Goal: Information Seeking & Learning: Learn about a topic

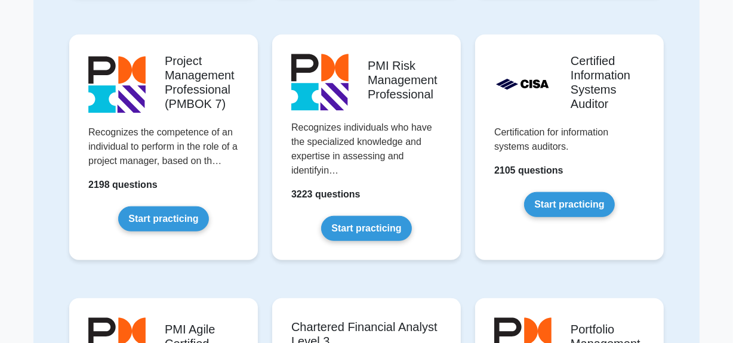
scroll to position [922, 0]
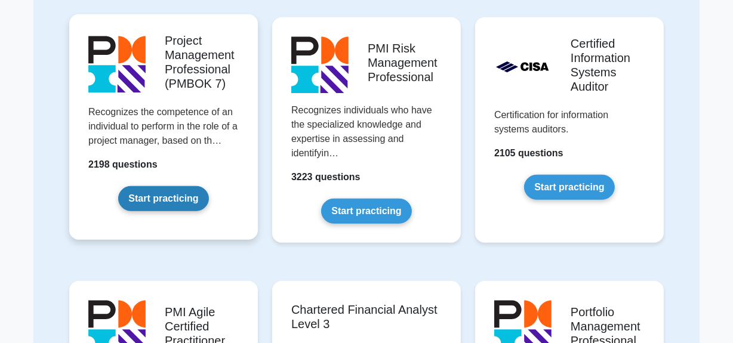
click at [208, 186] on link "Start practicing" at bounding box center [163, 198] width 90 height 25
click at [207, 186] on link "Start practicing" at bounding box center [163, 198] width 90 height 25
click at [187, 186] on link "Start practicing" at bounding box center [163, 198] width 90 height 25
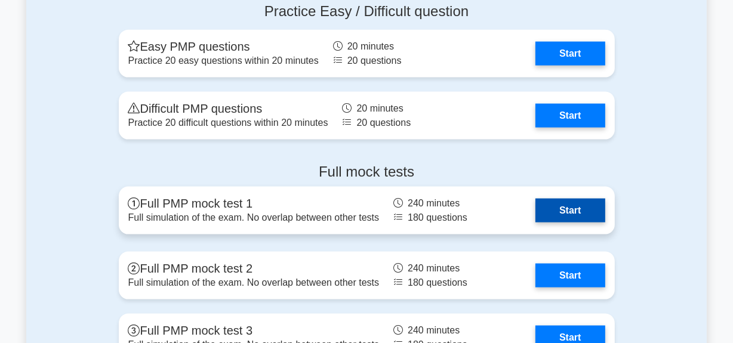
scroll to position [1426, 0]
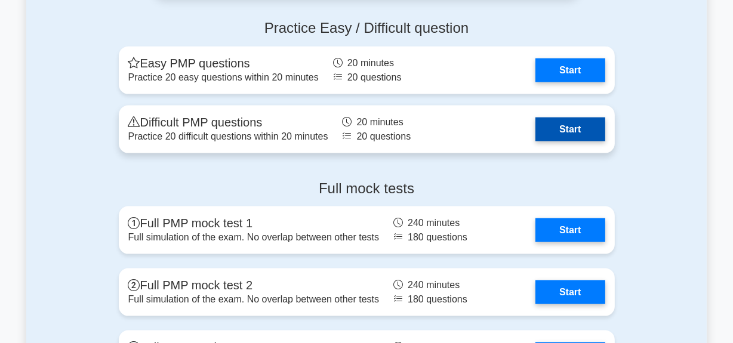
click at [573, 121] on link "Start" at bounding box center [569, 130] width 69 height 24
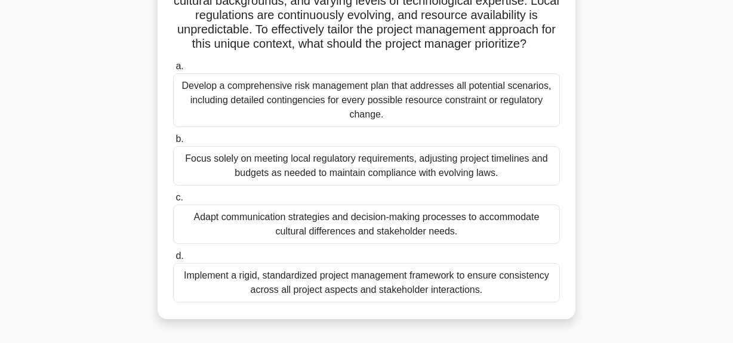
scroll to position [162, 0]
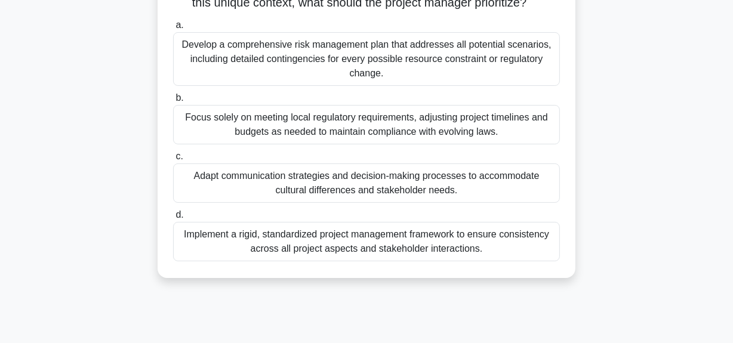
click at [329, 122] on div "Focus solely on meeting local regulatory requirements, adjusting project timeli…" at bounding box center [366, 124] width 387 height 39
click at [173, 102] on input "b. Focus solely on meeting local regulatory requirements, adjusting project tim…" at bounding box center [173, 98] width 0 height 8
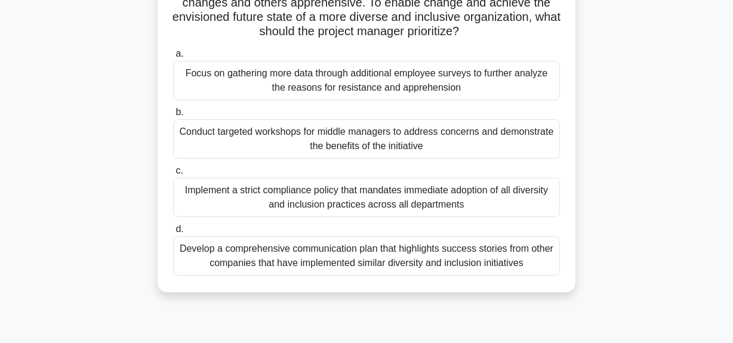
click at [283, 258] on div "Develop a comprehensive communication plan that highlights success stories from…" at bounding box center [366, 255] width 387 height 39
click at [173, 233] on input "d. Develop a comprehensive communication plan that highlights success stories f…" at bounding box center [173, 230] width 0 height 8
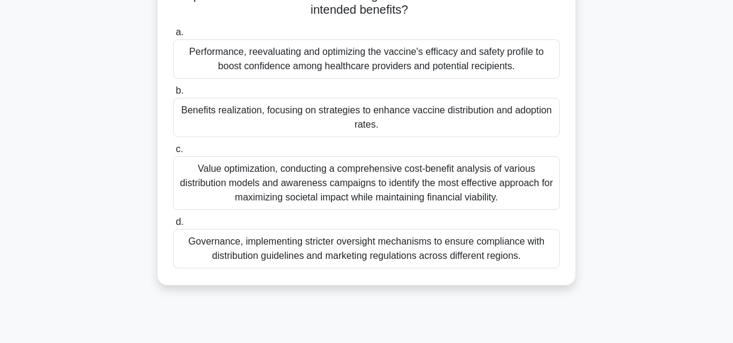
scroll to position [217, 0]
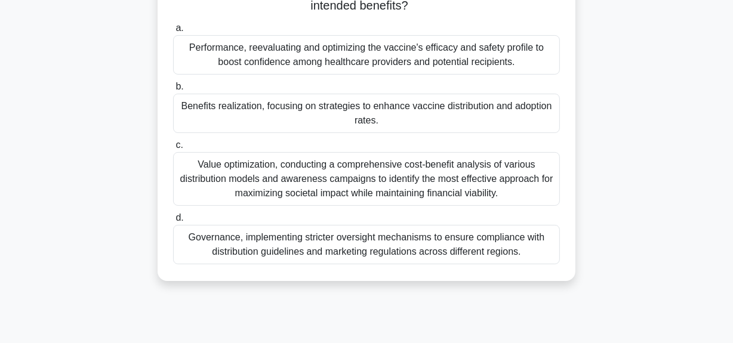
click at [260, 112] on div "Benefits realization, focusing on strategies to enhance vaccine distribution an…" at bounding box center [366, 113] width 387 height 39
click at [173, 91] on input "b. Benefits realization, focusing on strategies to enhance vaccine distribution…" at bounding box center [173, 87] width 0 height 8
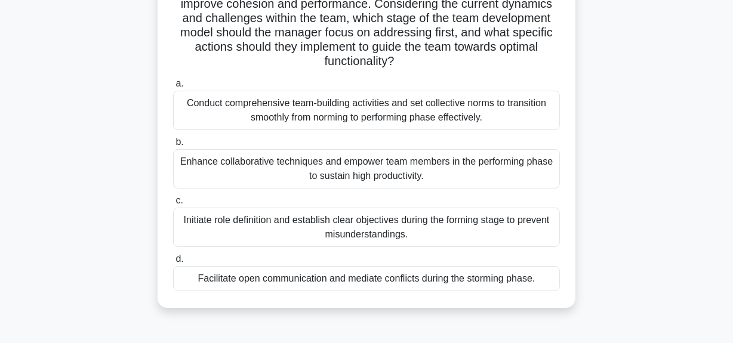
scroll to position [162, 0]
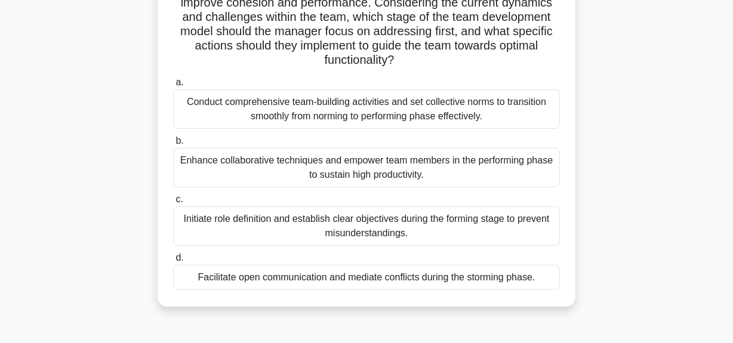
click at [279, 220] on div "Initiate role definition and establish clear objectives during the forming stag…" at bounding box center [366, 225] width 387 height 39
click at [173, 203] on input "c. Initiate role definition and establish clear objectives during the forming s…" at bounding box center [173, 200] width 0 height 8
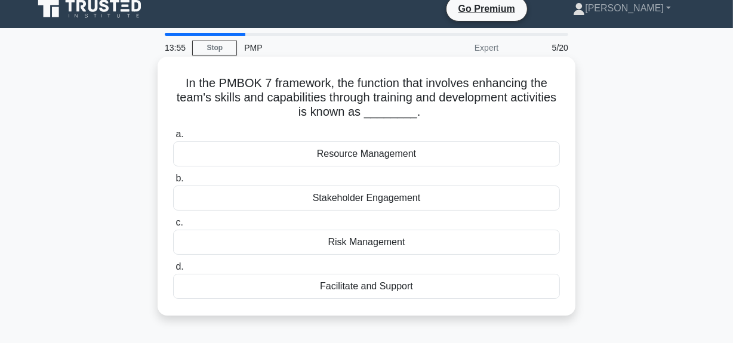
scroll to position [0, 0]
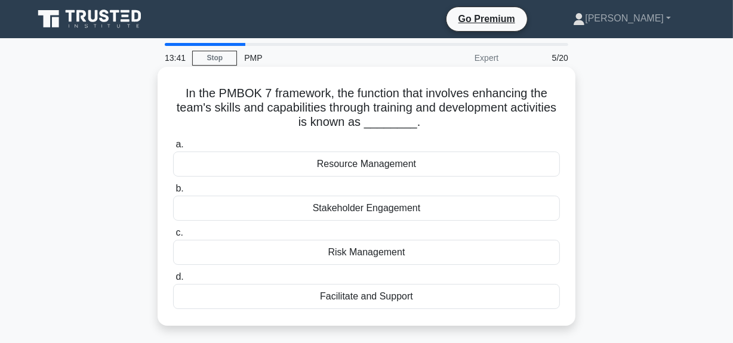
click at [371, 298] on div "Facilitate and Support" at bounding box center [366, 296] width 387 height 25
click at [173, 281] on input "d. Facilitate and Support" at bounding box center [173, 277] width 0 height 8
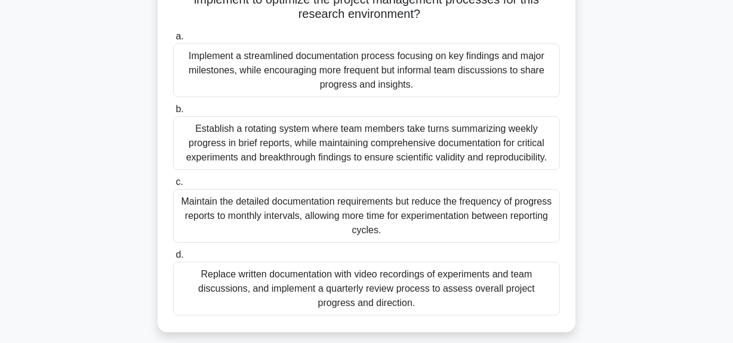
scroll to position [217, 0]
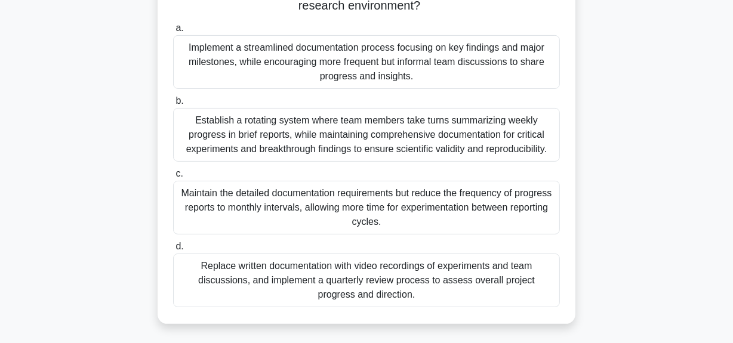
click at [214, 121] on div "Establish a rotating system where team members take turns summarizing weekly pr…" at bounding box center [366, 135] width 387 height 54
click at [173, 105] on input "b. Establish a rotating system where team members take turns summarizing weekly…" at bounding box center [173, 101] width 0 height 8
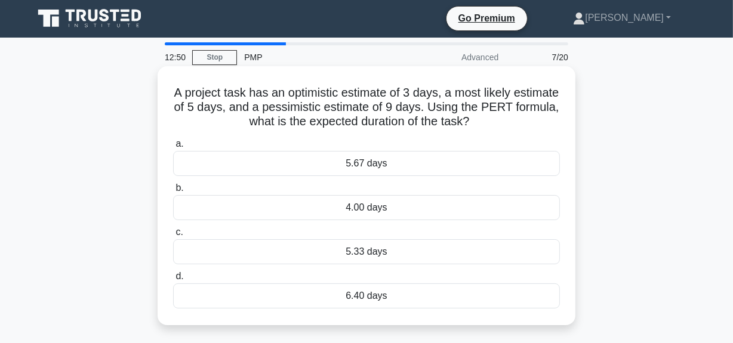
scroll to position [0, 0]
click at [369, 255] on div "5.33 days" at bounding box center [366, 252] width 387 height 25
click at [173, 237] on input "c. 5.33 days" at bounding box center [173, 233] width 0 height 8
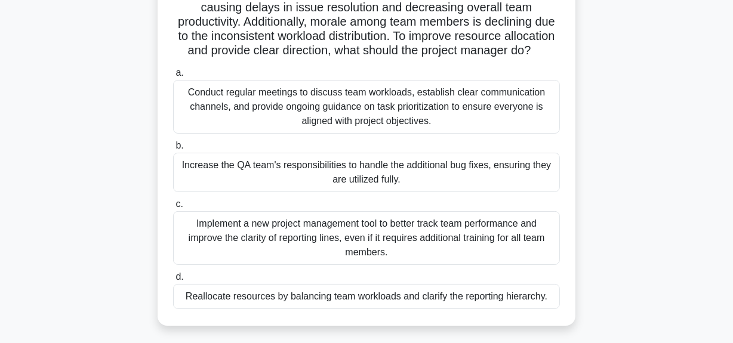
scroll to position [162, 0]
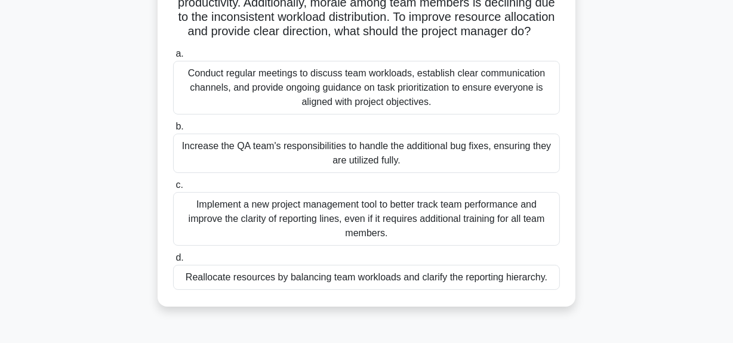
click at [235, 95] on div "Conduct regular meetings to discuss team workloads, establish clear communicati…" at bounding box center [366, 88] width 387 height 54
click at [173, 58] on input "a. Conduct regular meetings to discuss team workloads, establish clear communic…" at bounding box center [173, 54] width 0 height 8
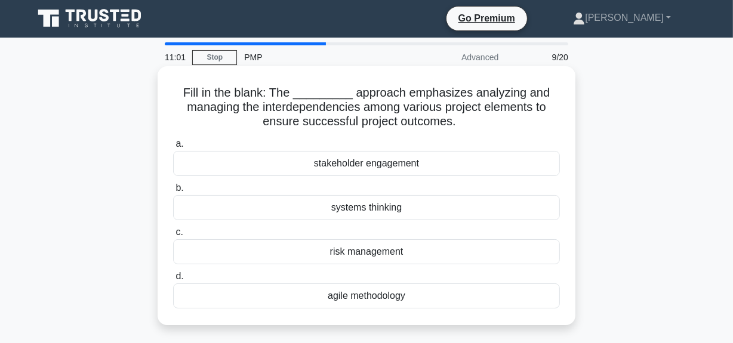
scroll to position [0, 0]
click at [357, 209] on div "systems thinking" at bounding box center [366, 208] width 387 height 25
click at [173, 193] on input "b. systems thinking" at bounding box center [173, 189] width 0 height 8
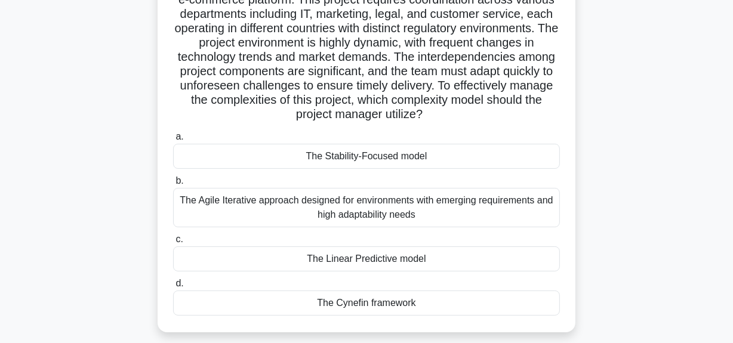
scroll to position [162, 0]
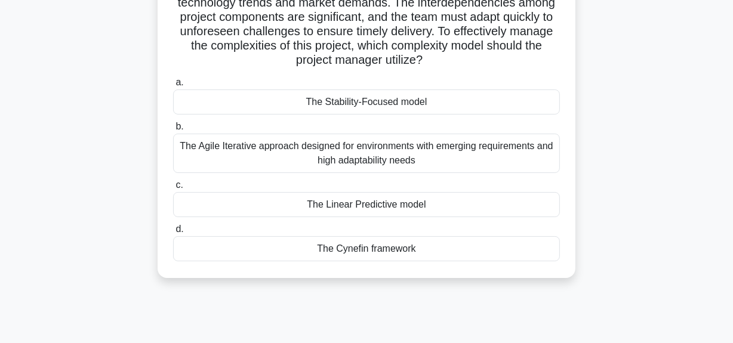
click at [387, 244] on div "The Cynefin framework" at bounding box center [366, 248] width 387 height 25
click at [173, 233] on input "d. The Cynefin framework" at bounding box center [173, 230] width 0 height 8
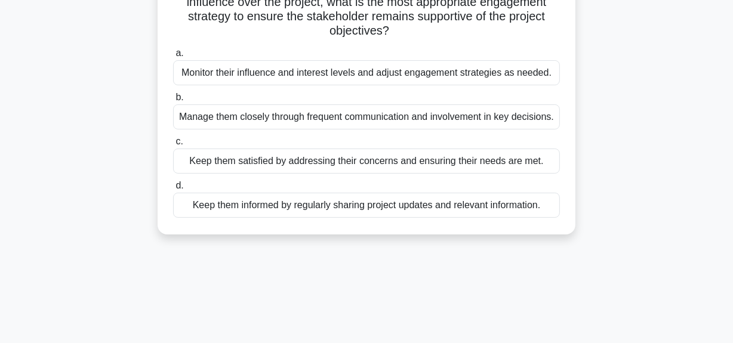
scroll to position [108, 0]
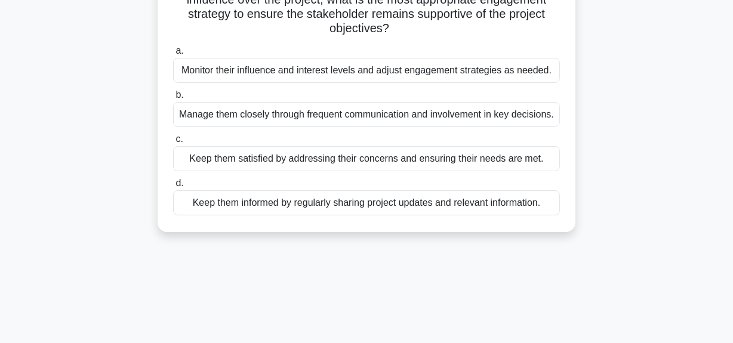
click at [345, 171] on div "Keep them satisfied by addressing their concerns and ensuring their needs are m…" at bounding box center [366, 158] width 387 height 25
click at [173, 143] on input "c. Keep them satisfied by addressing their concerns and ensuring their needs ar…" at bounding box center [173, 139] width 0 height 8
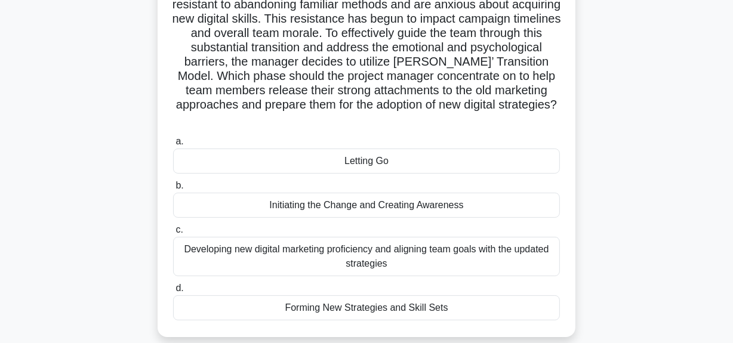
scroll to position [162, 0]
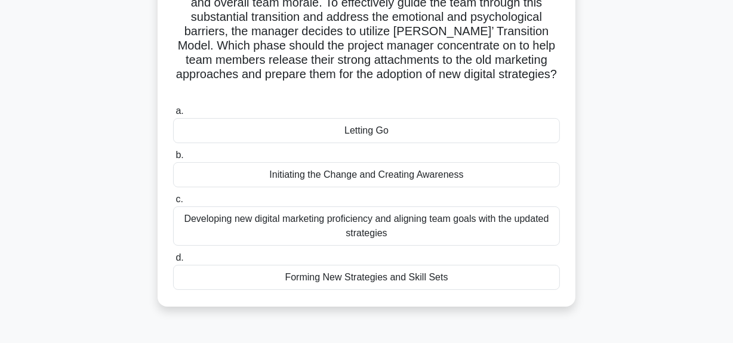
click at [304, 220] on div "Developing new digital marketing proficiency and aligning team goals with the u…" at bounding box center [366, 225] width 387 height 39
click at [173, 203] on input "c. Developing new digital marketing proficiency and aligning team goals with th…" at bounding box center [173, 200] width 0 height 8
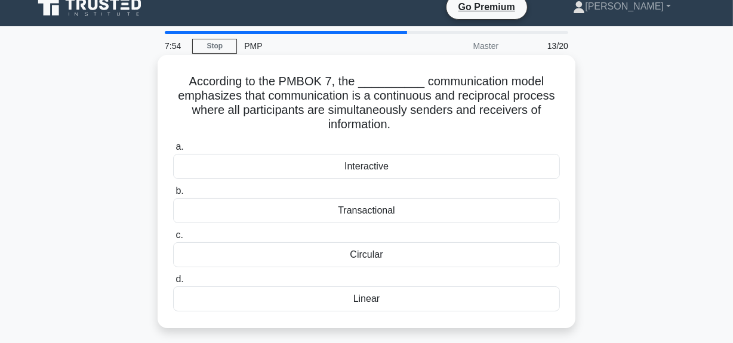
scroll to position [0, 0]
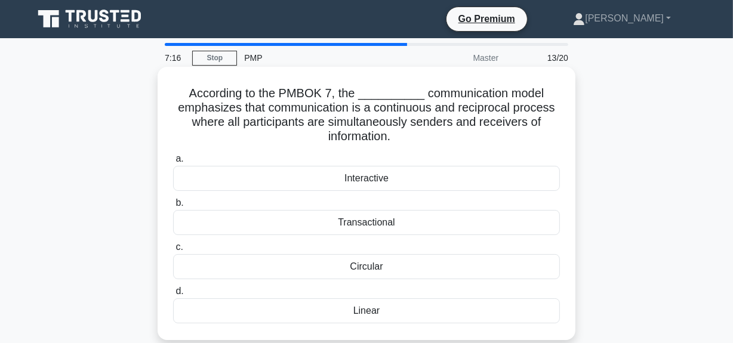
click at [382, 225] on div "Transactional" at bounding box center [366, 222] width 387 height 25
click at [173, 207] on input "b. Transactional" at bounding box center [173, 203] width 0 height 8
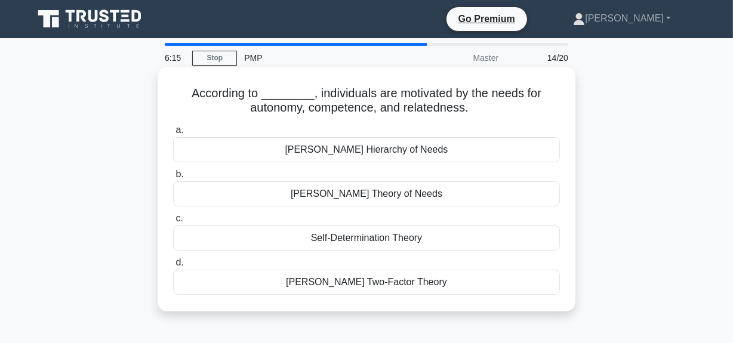
click at [381, 280] on div "Herzberg's Two-Factor Theory" at bounding box center [366, 282] width 387 height 25
click at [173, 267] on input "d. Herzberg's Two-Factor Theory" at bounding box center [173, 263] width 0 height 8
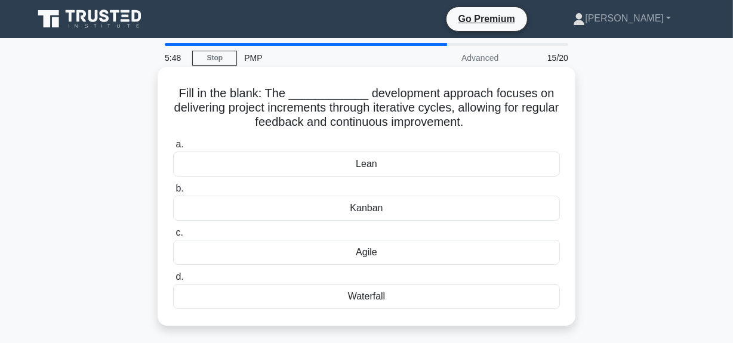
click at [357, 297] on div "Waterfall" at bounding box center [366, 296] width 387 height 25
click at [173, 281] on input "d. Waterfall" at bounding box center [173, 277] width 0 height 8
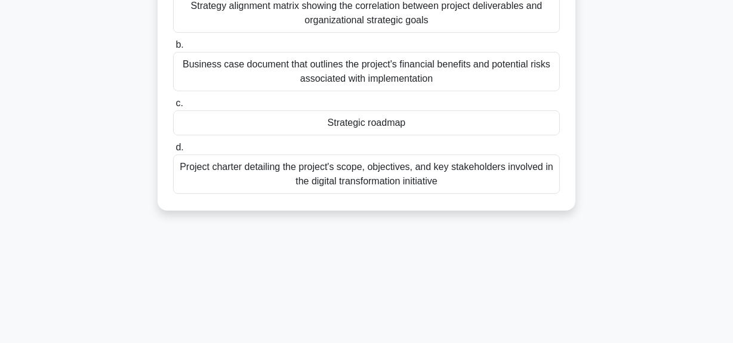
scroll to position [217, 0]
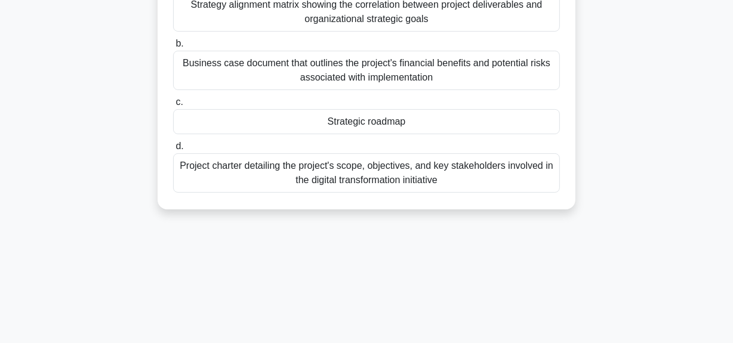
click at [352, 119] on div "Strategic roadmap" at bounding box center [366, 121] width 387 height 25
click at [173, 106] on input "c. Strategic roadmap" at bounding box center [173, 102] width 0 height 8
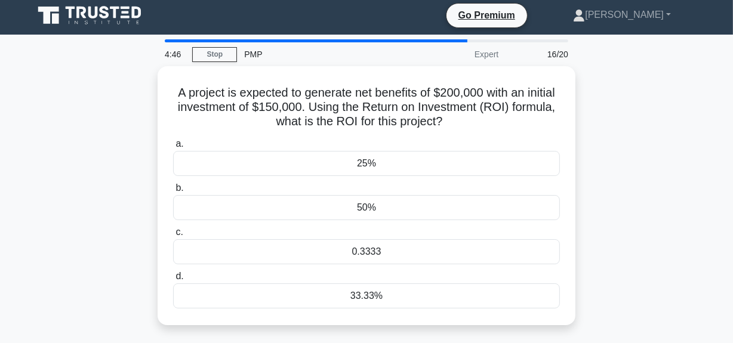
scroll to position [0, 0]
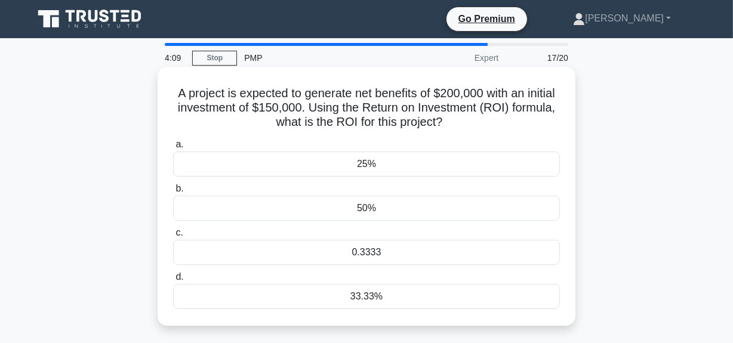
click at [374, 163] on div "25%" at bounding box center [366, 164] width 387 height 25
click at [173, 149] on input "a. 25%" at bounding box center [173, 145] width 0 height 8
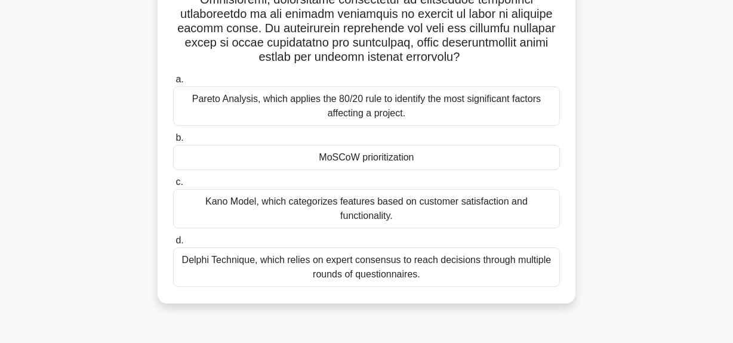
scroll to position [301, 0]
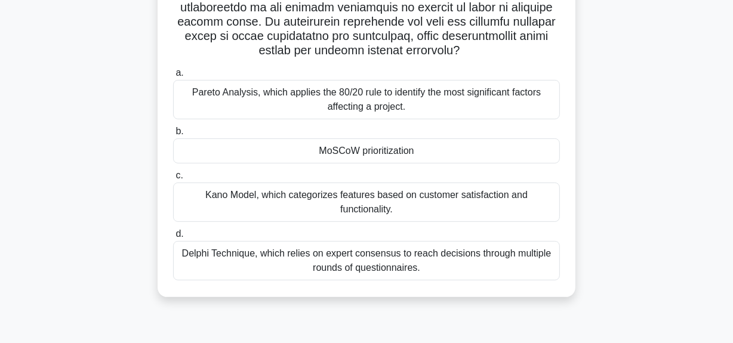
click at [339, 151] on div "MoSCoW prioritization" at bounding box center [366, 150] width 387 height 25
click at [173, 135] on input "b. MoSCoW prioritization" at bounding box center [173, 132] width 0 height 8
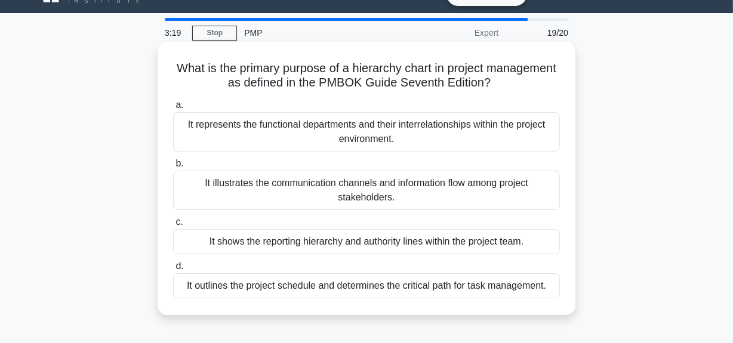
scroll to position [0, 0]
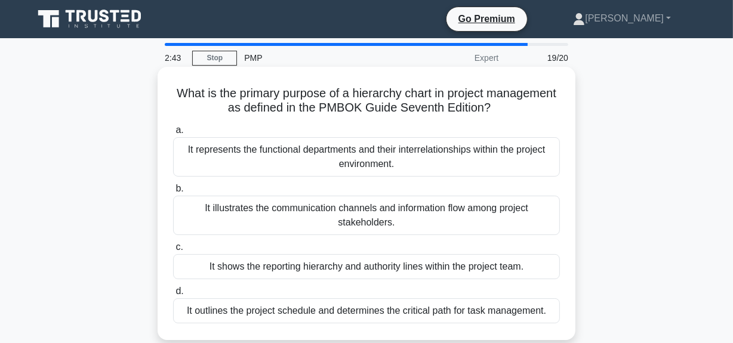
click at [327, 212] on div "It illustrates the communication channels and information flow among project st…" at bounding box center [366, 215] width 387 height 39
click at [173, 193] on input "b. It illustrates the communication channels and information flow among project…" at bounding box center [173, 189] width 0 height 8
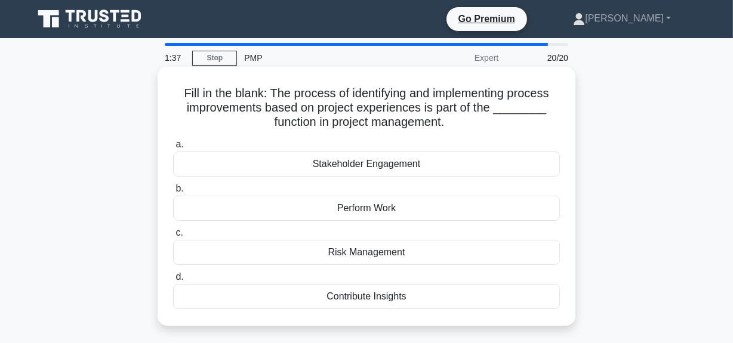
click at [394, 168] on div "Stakeholder Engagement" at bounding box center [366, 164] width 387 height 25
click at [173, 149] on input "a. Stakeholder Engagement" at bounding box center [173, 145] width 0 height 8
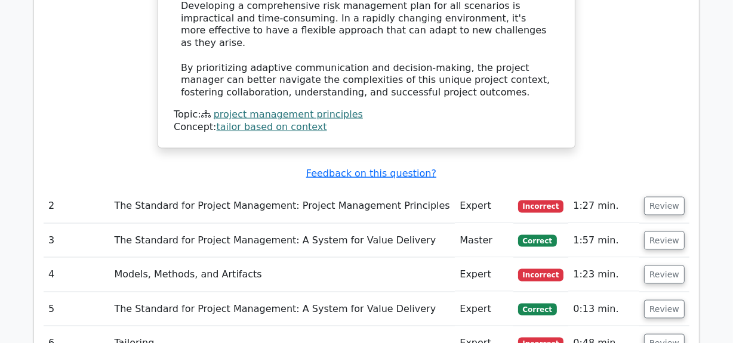
scroll to position [1682, 0]
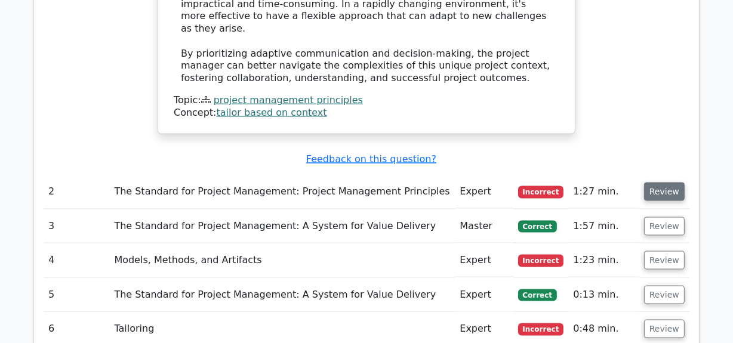
click at [655, 183] on button "Review" at bounding box center [664, 192] width 41 height 18
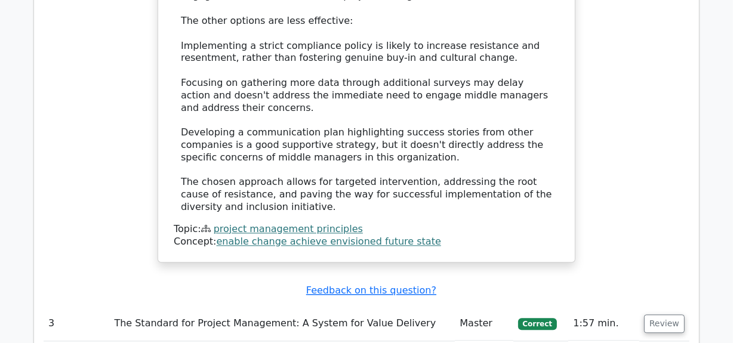
scroll to position [2603, 0]
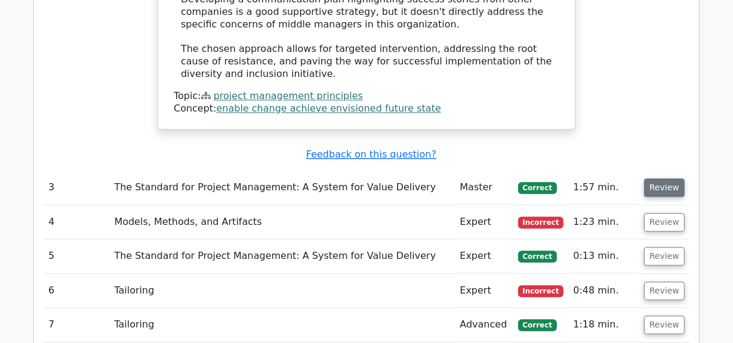
click at [654, 178] on button "Review" at bounding box center [664, 187] width 41 height 18
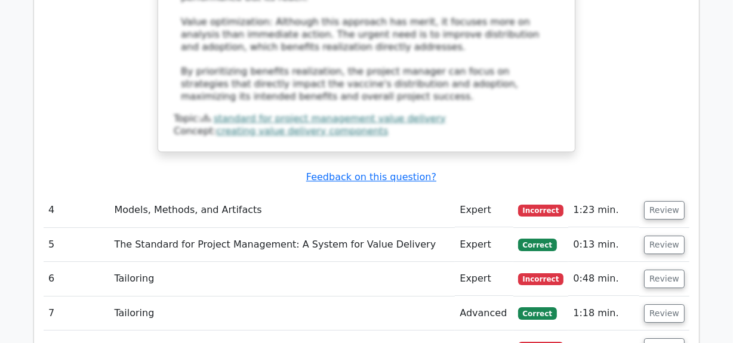
scroll to position [3580, 0]
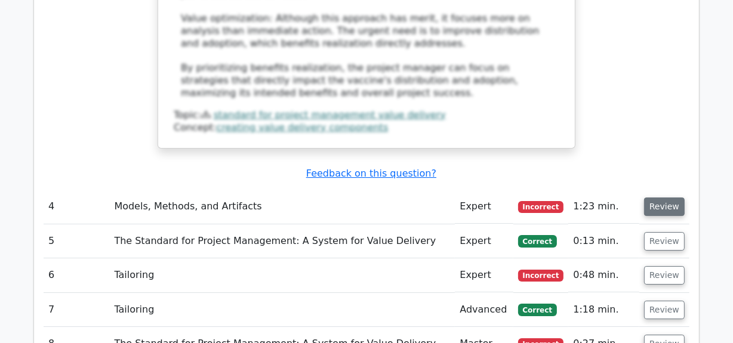
click at [653, 198] on button "Review" at bounding box center [664, 207] width 41 height 18
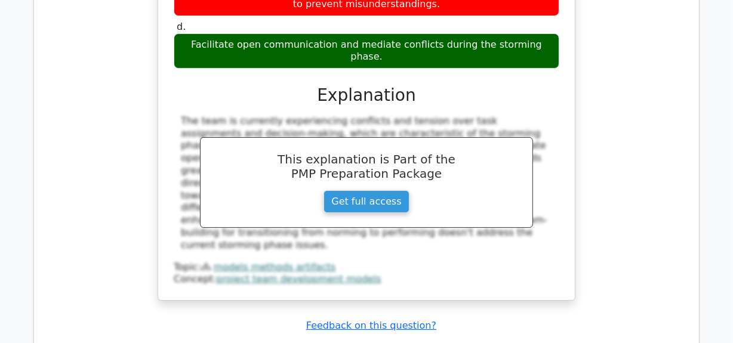
scroll to position [4123, 0]
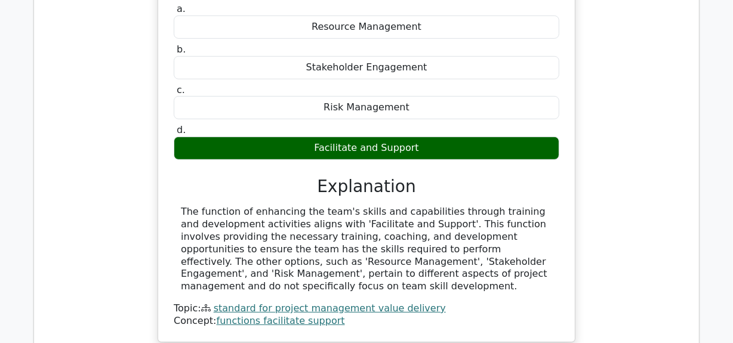
scroll to position [4556, 0]
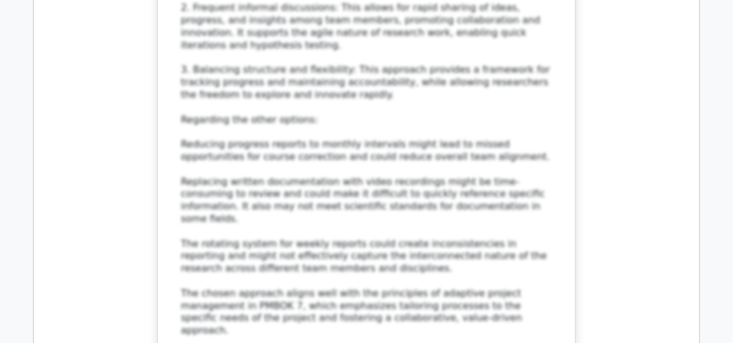
scroll to position [5641, 0]
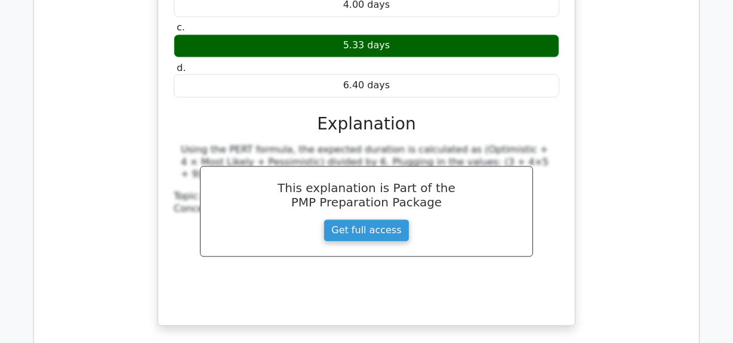
scroll to position [6238, 0]
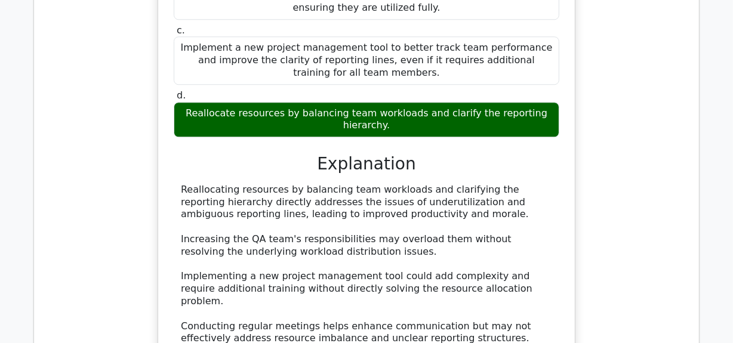
scroll to position [6889, 0]
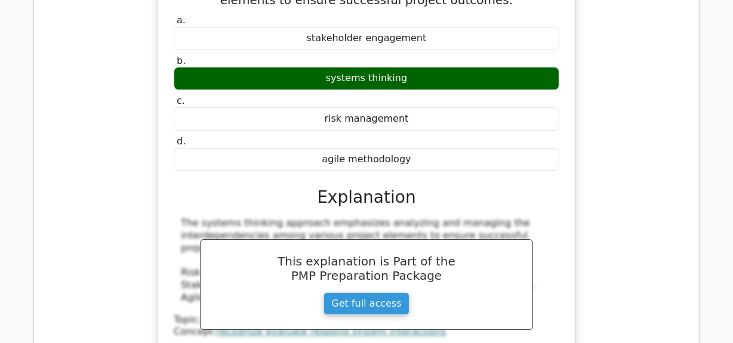
scroll to position [7377, 0]
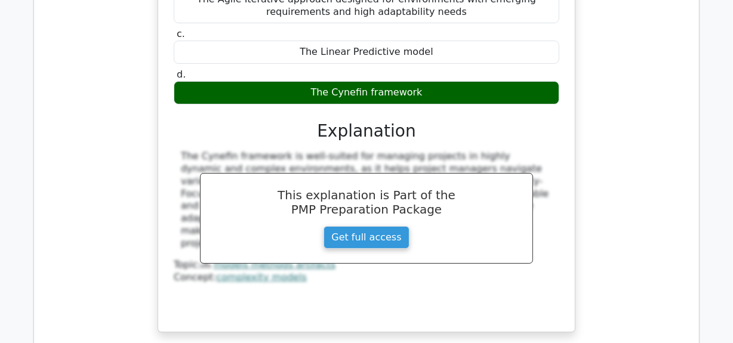
scroll to position [8137, 0]
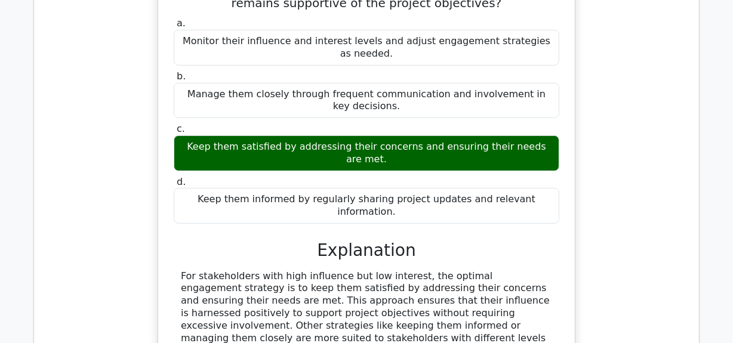
scroll to position [8625, 0]
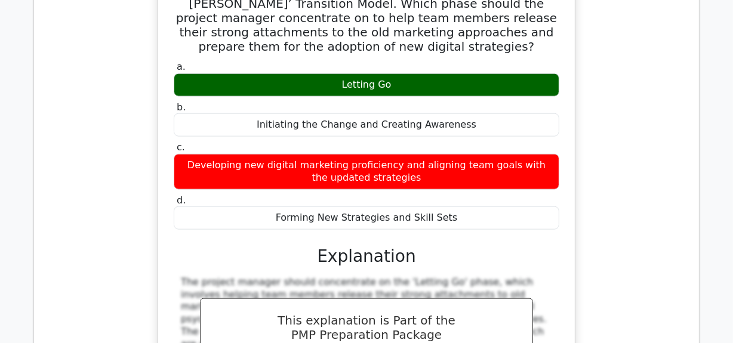
scroll to position [9276, 0]
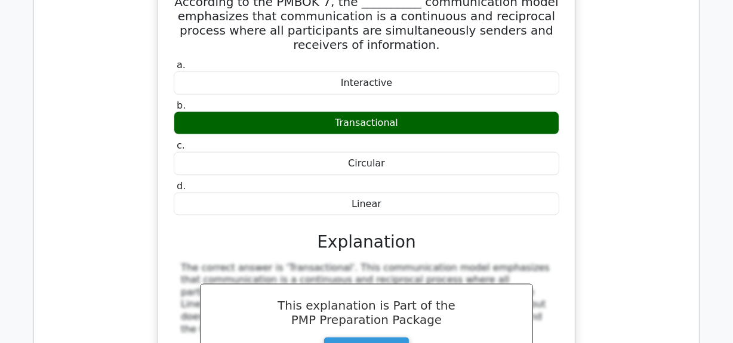
scroll to position [9818, 0]
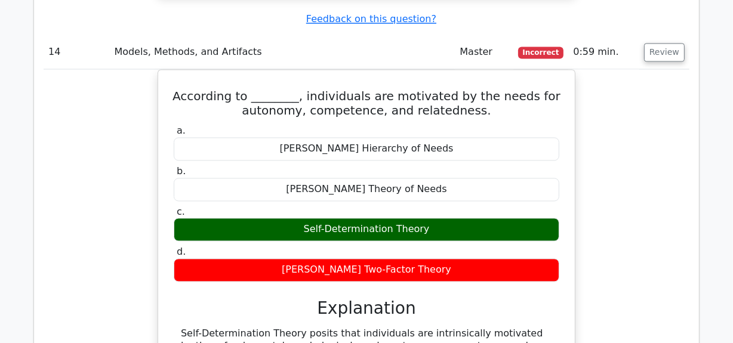
scroll to position [10252, 0]
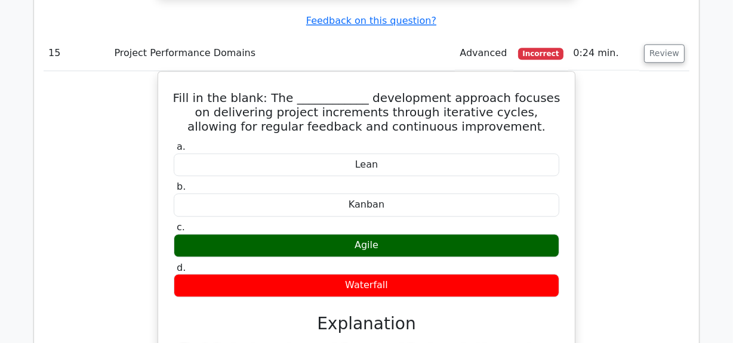
scroll to position [10741, 0]
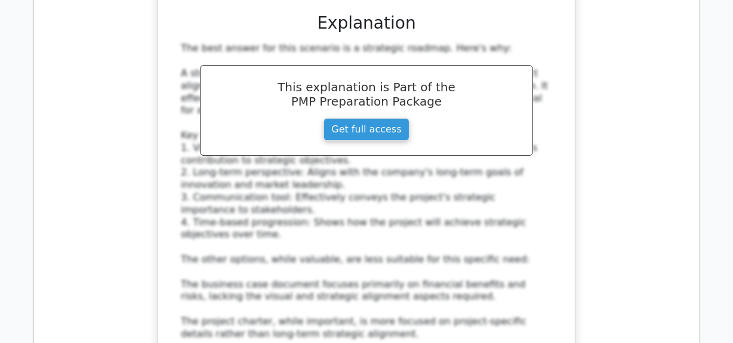
scroll to position [11663, 0]
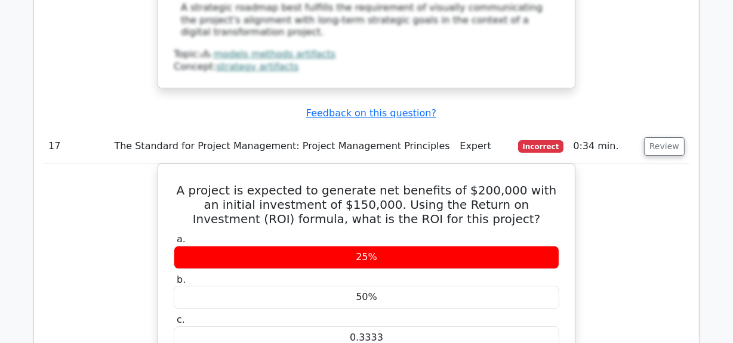
scroll to position [12042, 0]
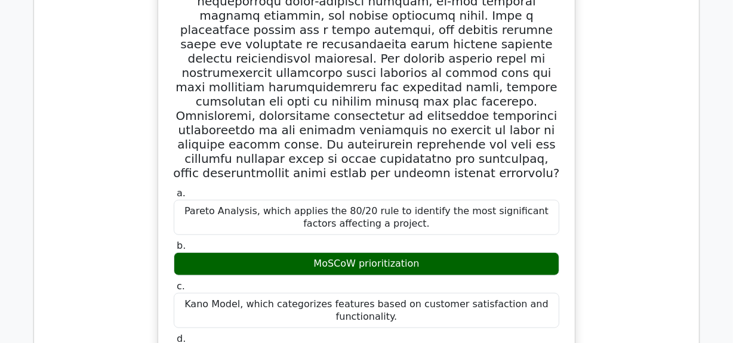
scroll to position [12856, 0]
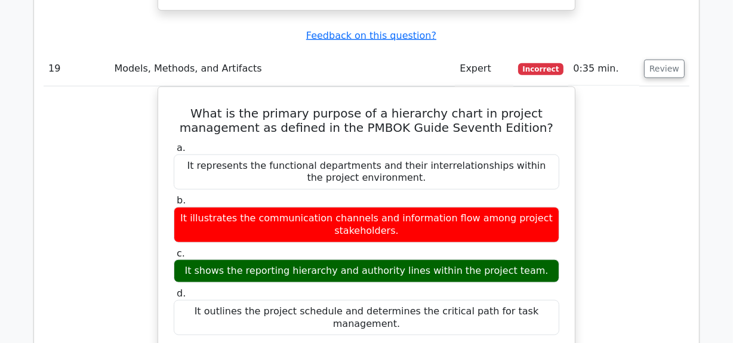
scroll to position [13399, 0]
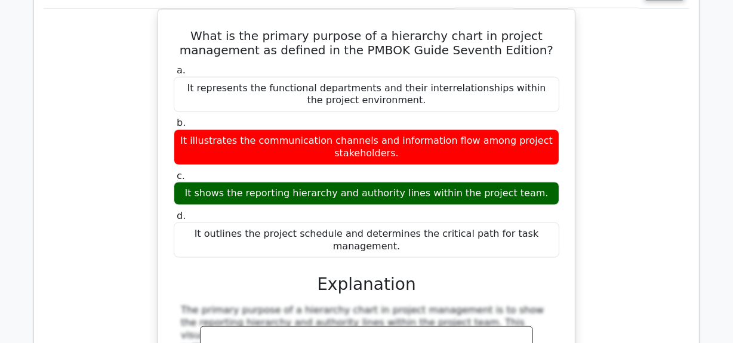
scroll to position [13561, 0]
